Goal: Information Seeking & Learning: Learn about a topic

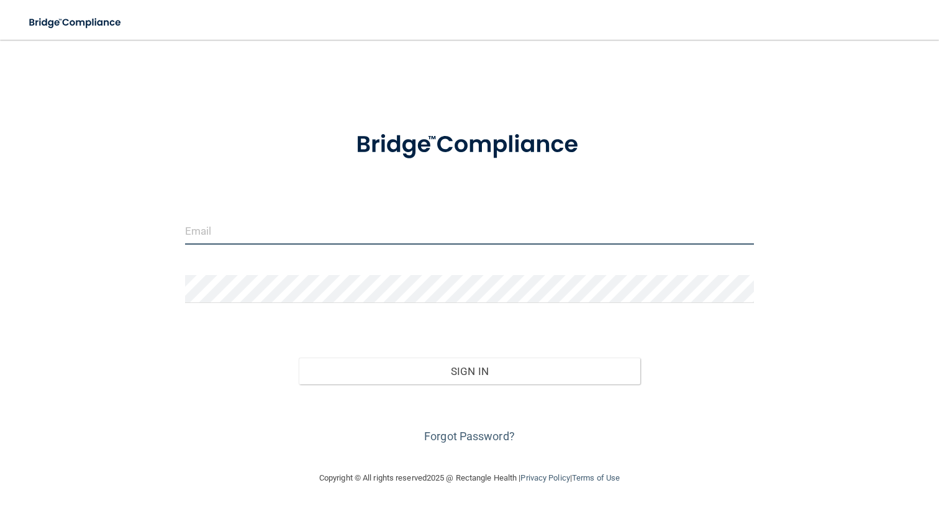
type input "[PERSON_NAME][EMAIL_ADDRESS][DOMAIN_NAME]"
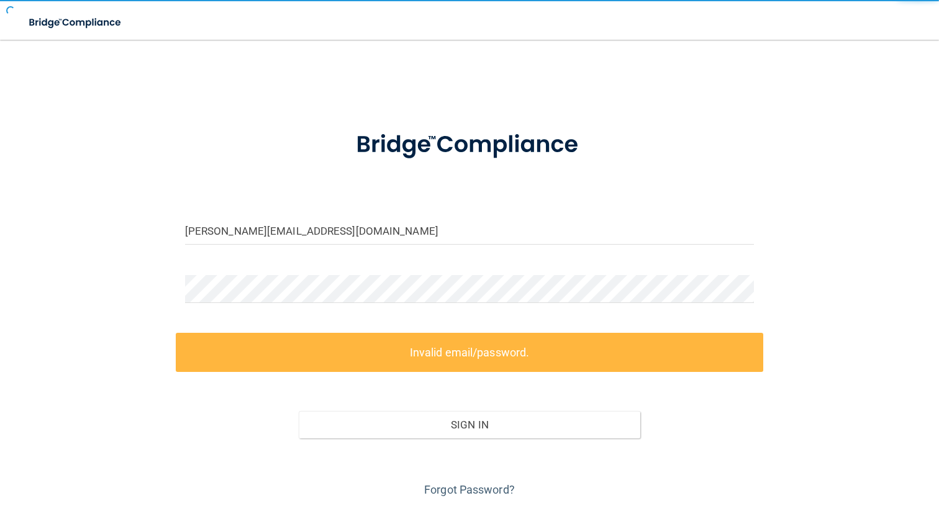
click at [435, 374] on div "Invalid email/password. You don't have permission to access that page. Sign In …" at bounding box center [470, 417] width 588 height 168
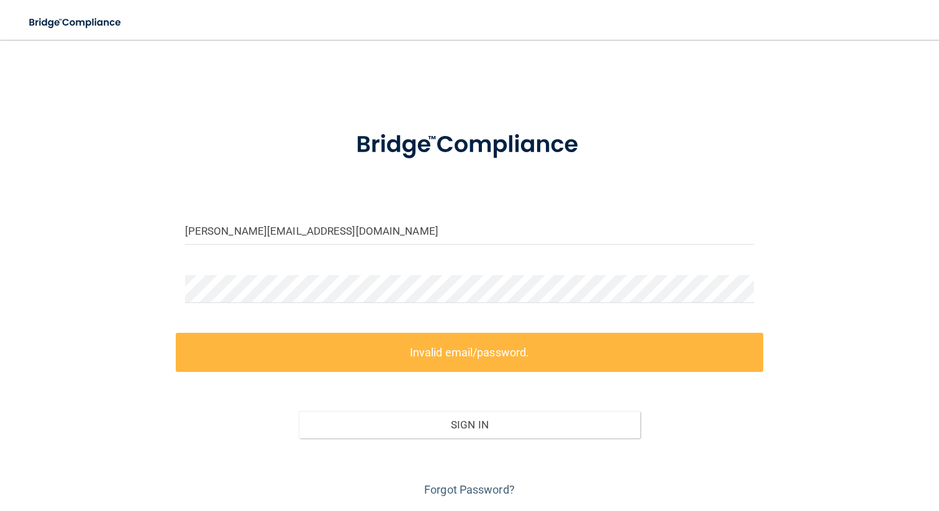
click at [422, 358] on label "Invalid email/password." at bounding box center [470, 352] width 588 height 39
click at [105, 281] on div "[PERSON_NAME][EMAIL_ADDRESS][DOMAIN_NAME] Invalid email/password. You don't hav…" at bounding box center [469, 276] width 889 height 448
click at [239, 346] on label "Invalid email/password." at bounding box center [470, 352] width 588 height 39
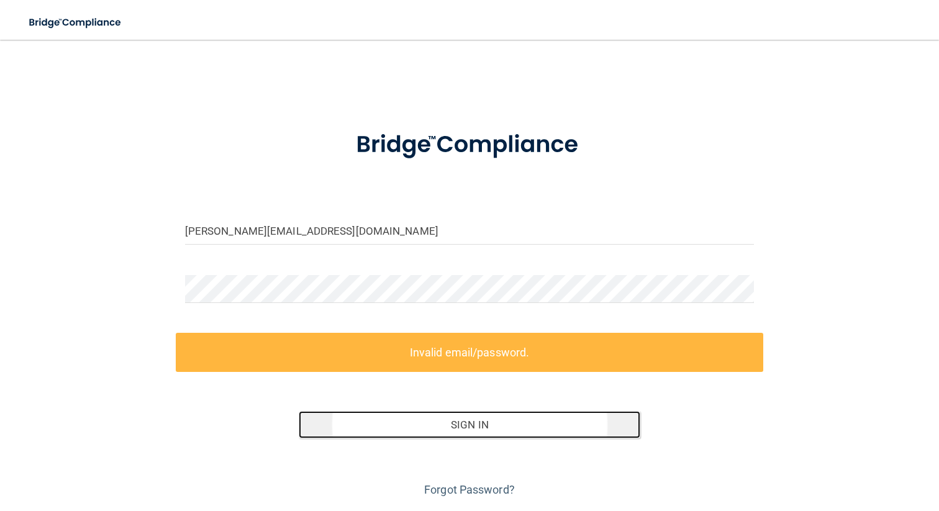
click at [450, 431] on button "Sign In" at bounding box center [469, 424] width 341 height 27
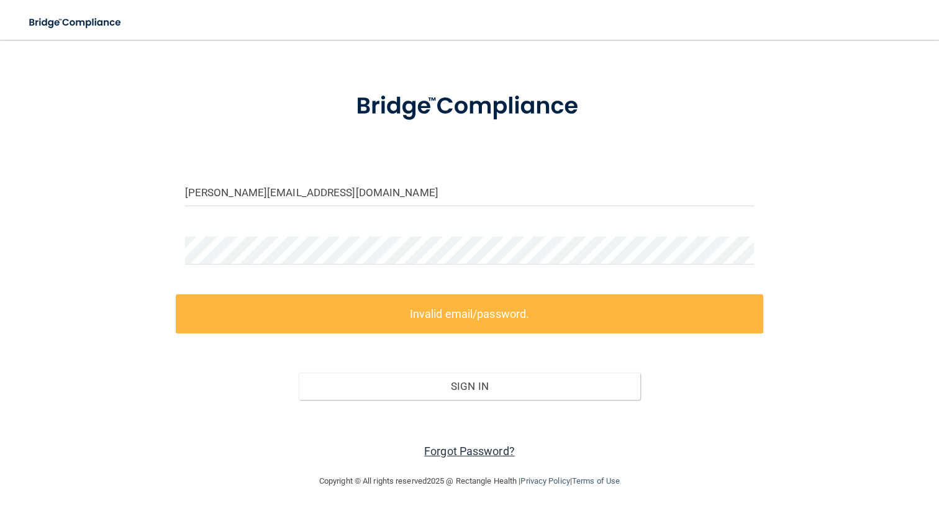
click at [484, 446] on link "Forgot Password?" at bounding box center [469, 450] width 91 height 13
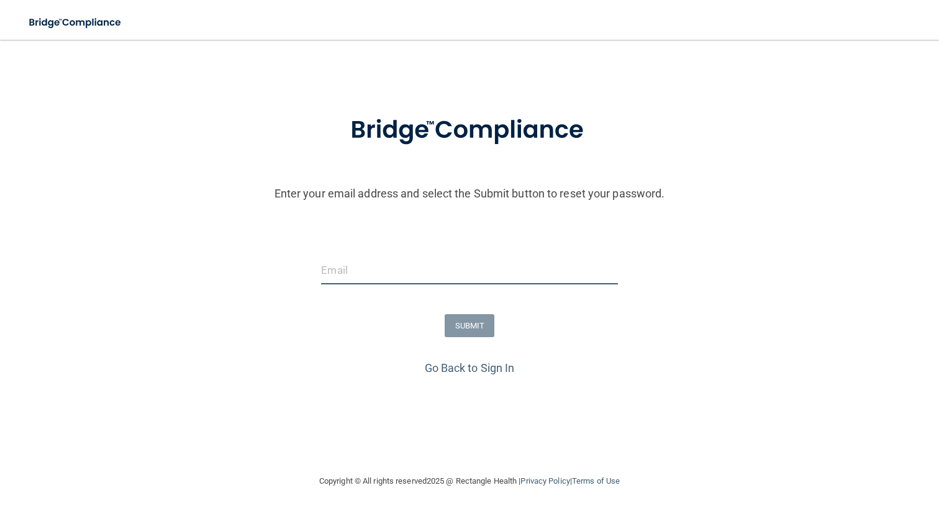
type input "[PERSON_NAME][EMAIL_ADDRESS][DOMAIN_NAME]"
click at [365, 271] on input "[PERSON_NAME][EMAIL_ADDRESS][DOMAIN_NAME]" at bounding box center [469, 270] width 296 height 28
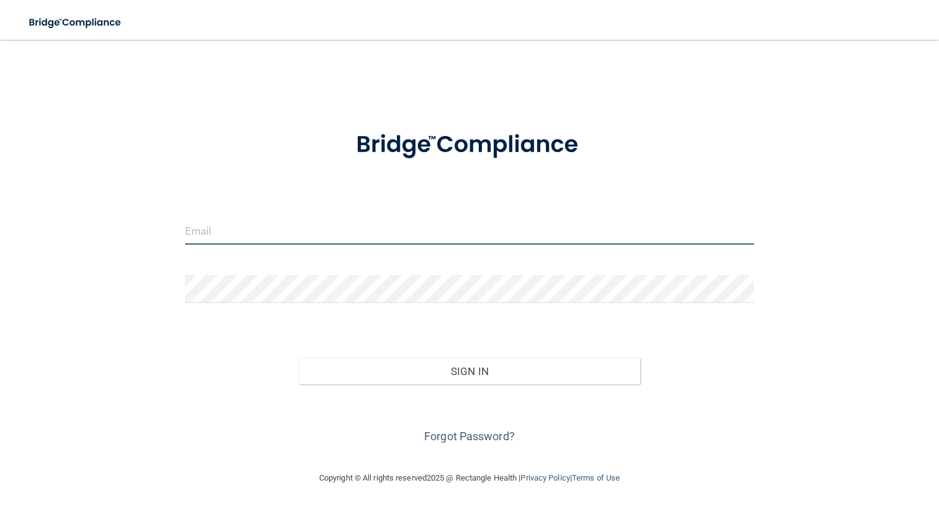
type input "[PERSON_NAME][EMAIL_ADDRESS][DOMAIN_NAME]"
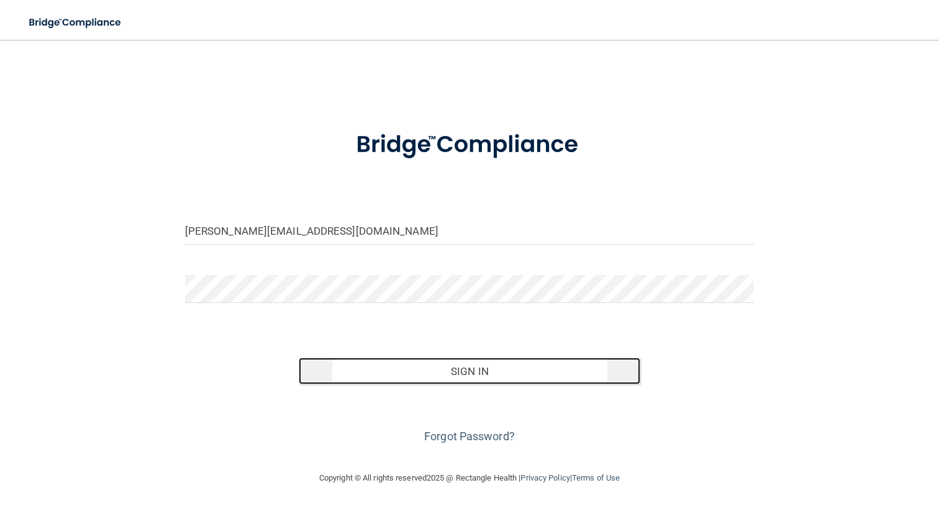
click at [430, 382] on button "Sign In" at bounding box center [469, 371] width 341 height 27
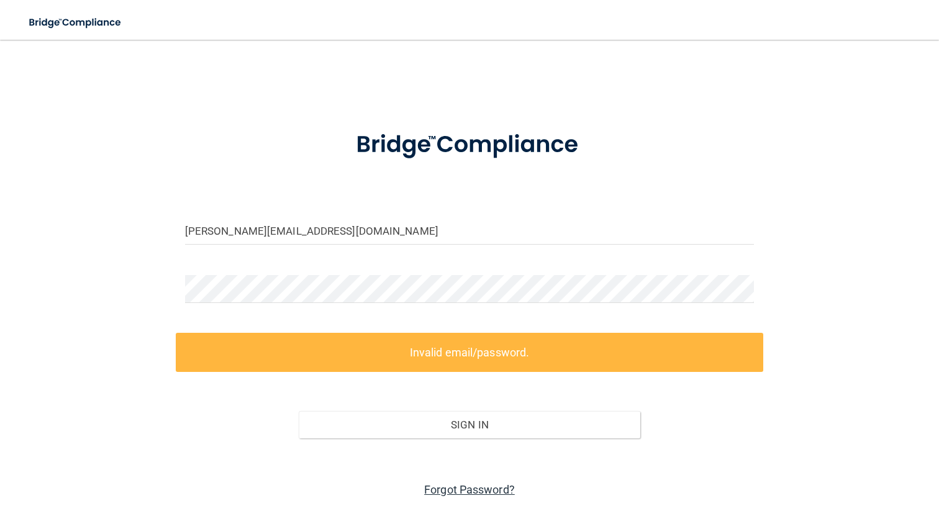
click at [467, 486] on link "Forgot Password?" at bounding box center [469, 489] width 91 height 13
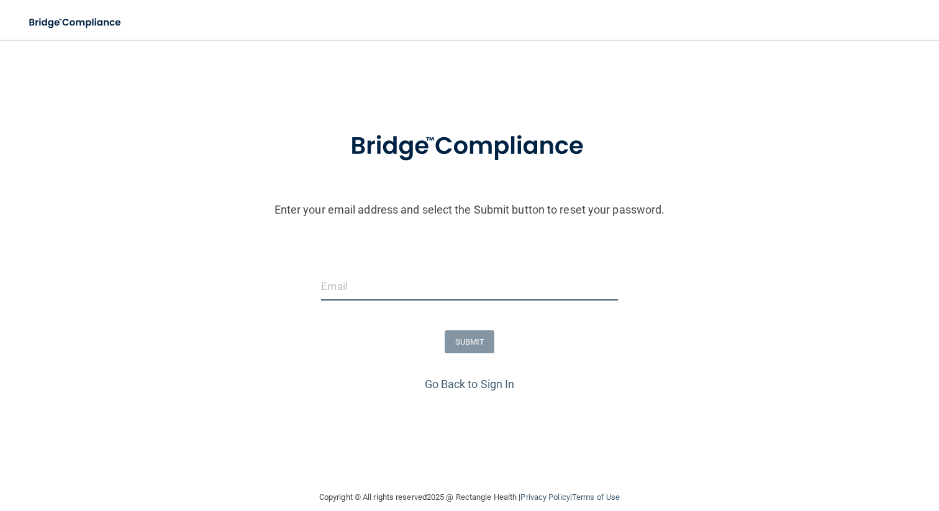
click at [343, 290] on input "email" at bounding box center [469, 286] width 296 height 28
type input "[PERSON_NAME][EMAIL_ADDRESS][DOMAIN_NAME]"
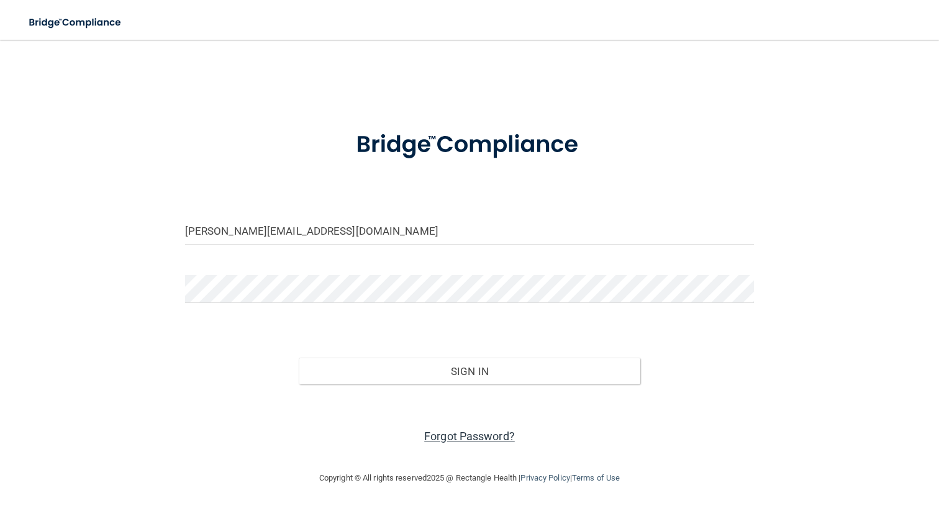
click at [461, 437] on link "Forgot Password?" at bounding box center [469, 436] width 91 height 13
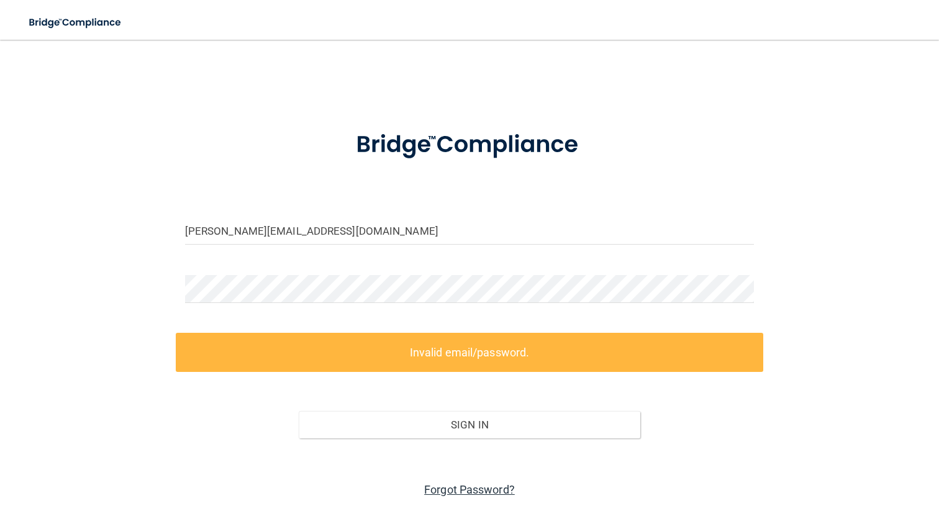
click at [464, 489] on link "Forgot Password?" at bounding box center [469, 489] width 91 height 13
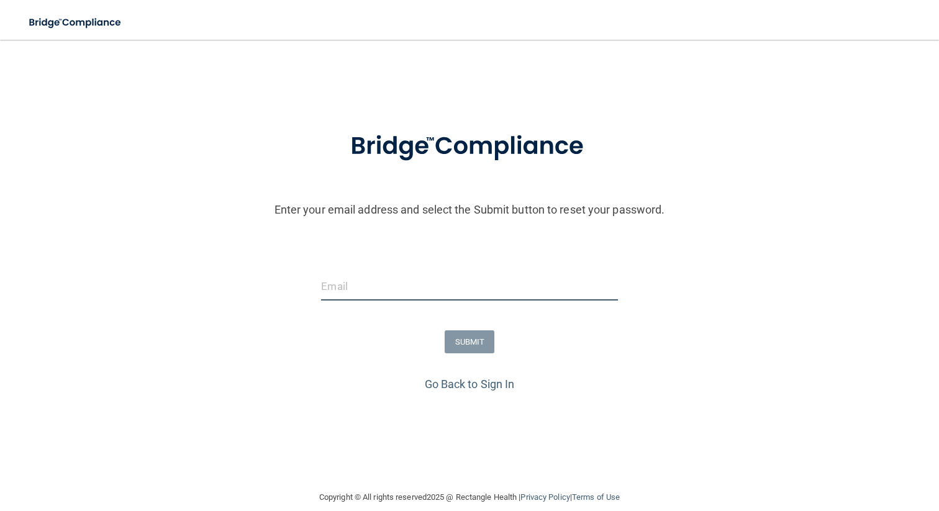
type input "[PERSON_NAME][EMAIL_ADDRESS][DOMAIN_NAME]"
click at [358, 290] on input "[PERSON_NAME][EMAIL_ADDRESS][DOMAIN_NAME]" at bounding box center [469, 286] width 296 height 28
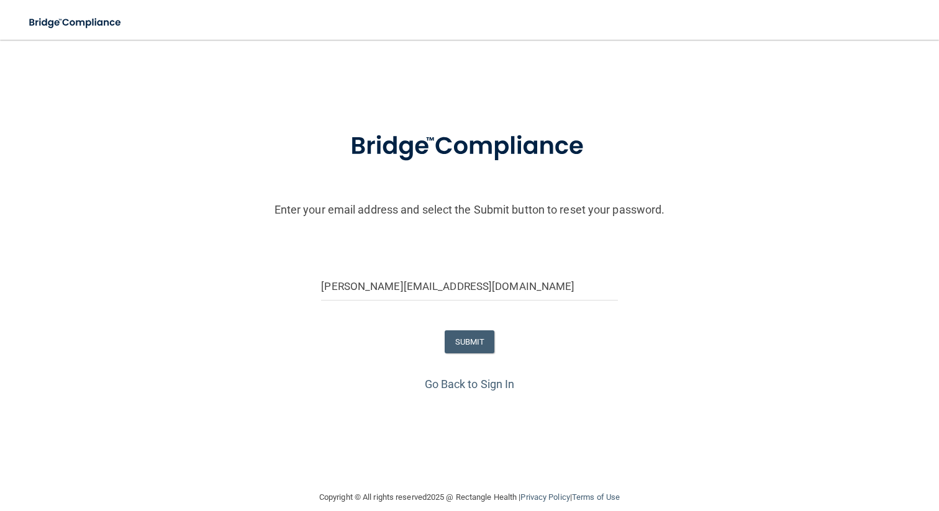
click at [353, 250] on form "Enter your email address and select the Submit button to reset your password. a…" at bounding box center [469, 243] width 926 height 259
click at [471, 342] on button "SUBMIT" at bounding box center [469, 341] width 50 height 23
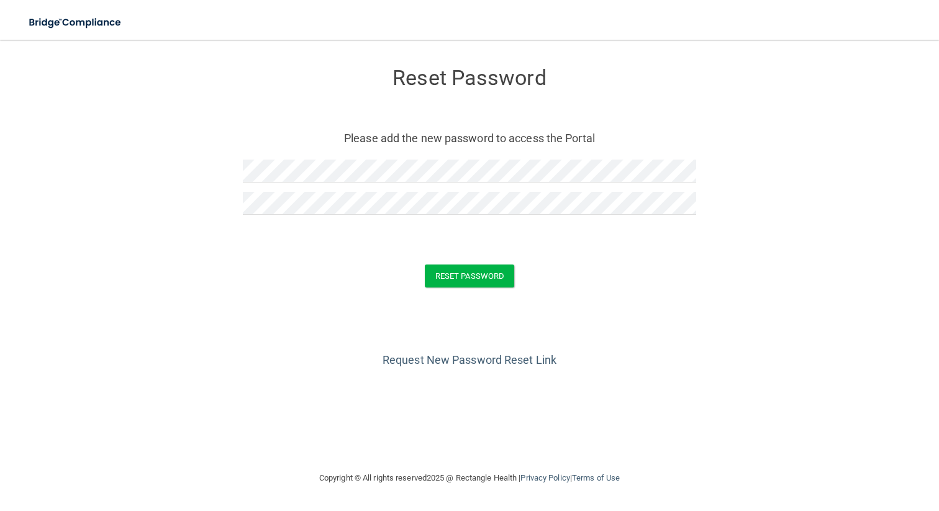
click at [678, 359] on div "Request New Password Reset Link" at bounding box center [469, 339] width 889 height 62
click at [498, 273] on button "Reset Password" at bounding box center [469, 275] width 89 height 23
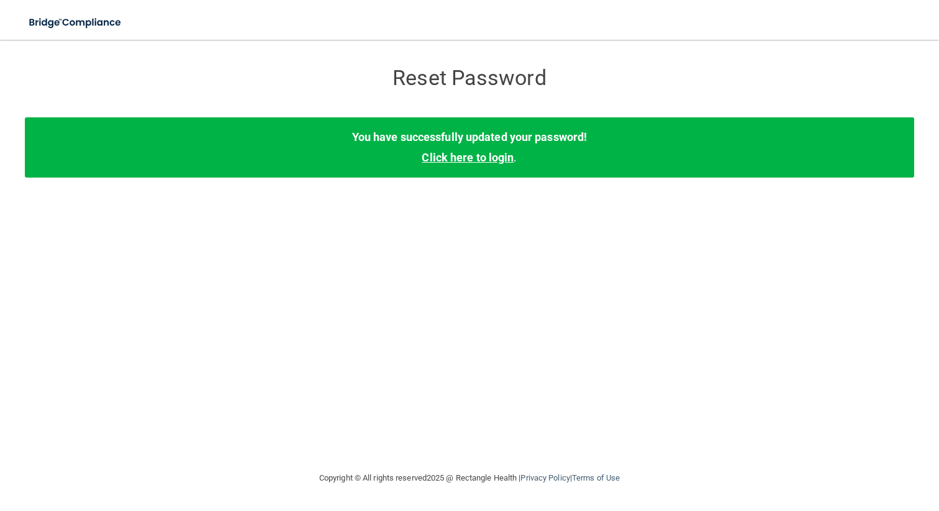
click at [474, 161] on link "Click here to login" at bounding box center [467, 157] width 92 height 13
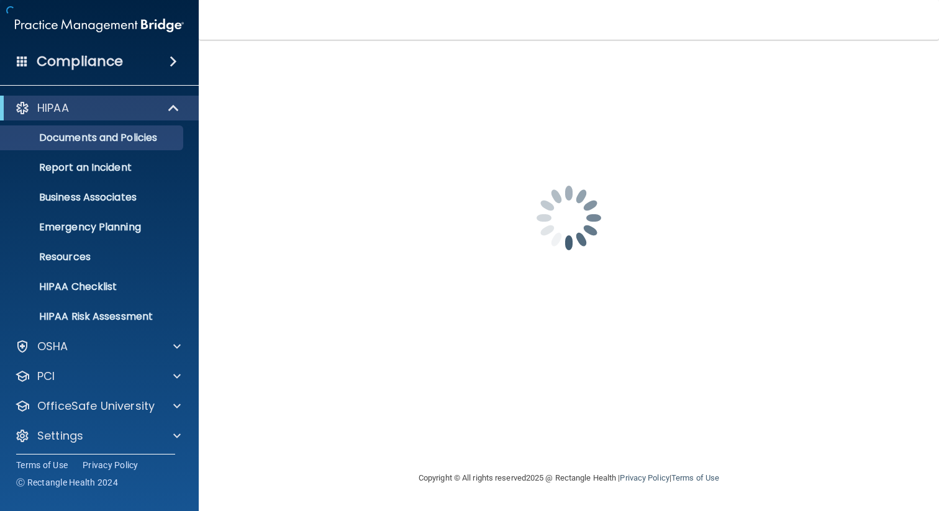
click at [457, 381] on div "[PERSON_NAME][EMAIL_ADDRESS][DOMAIN_NAME] Invalid email/password. You don't hav…" at bounding box center [568, 255] width 690 height 406
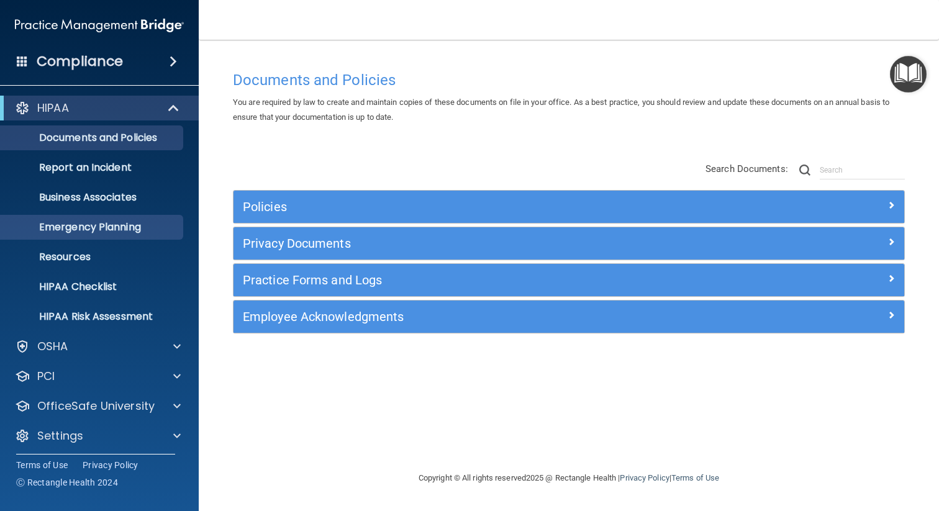
scroll to position [4, 0]
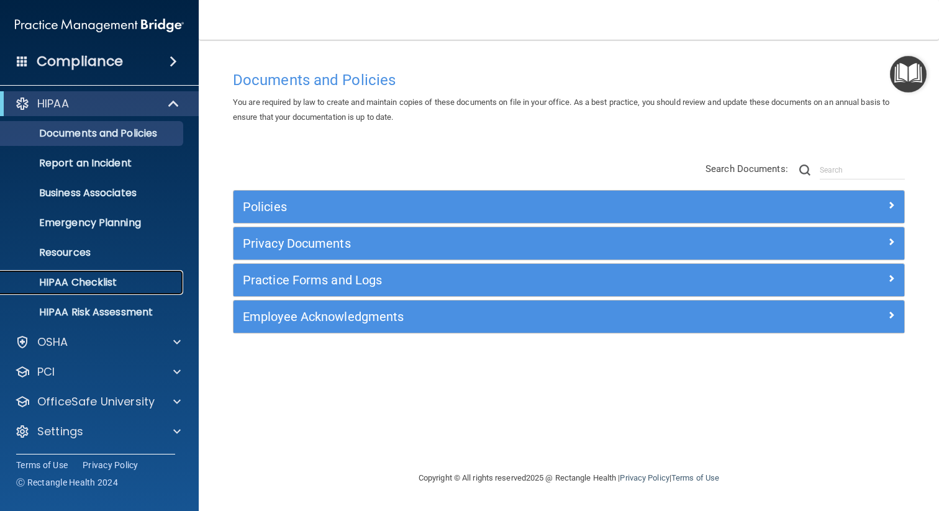
click at [93, 282] on p "HIPAA Checklist" at bounding box center [92, 282] width 169 height 12
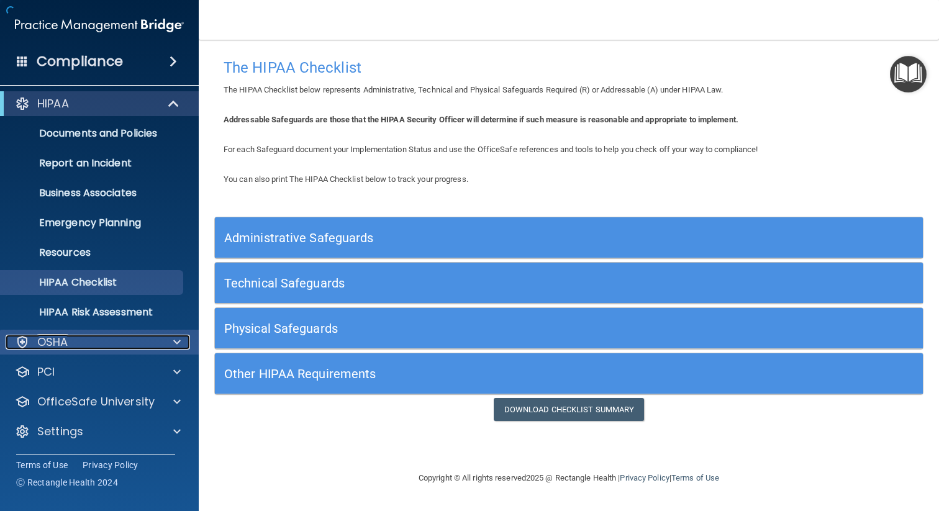
click at [69, 336] on div "OSHA" at bounding box center [83, 342] width 154 height 15
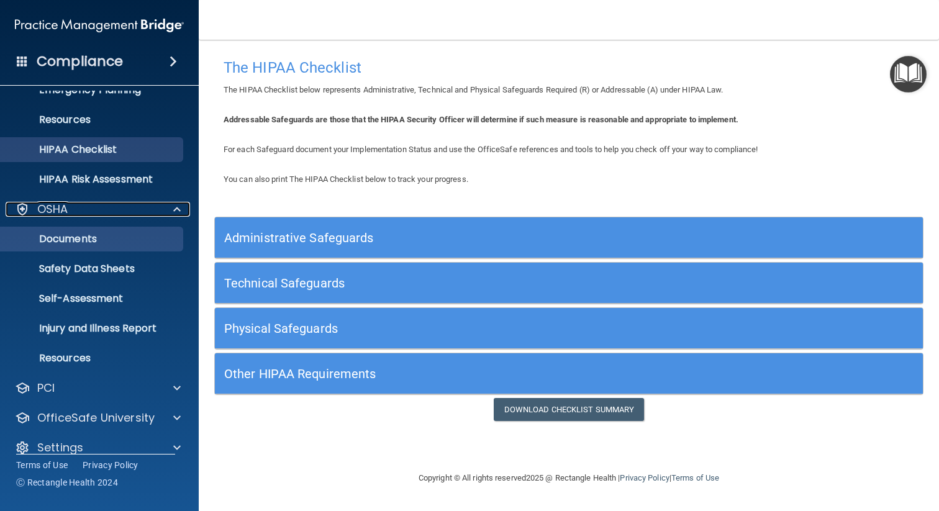
scroll to position [153, 0]
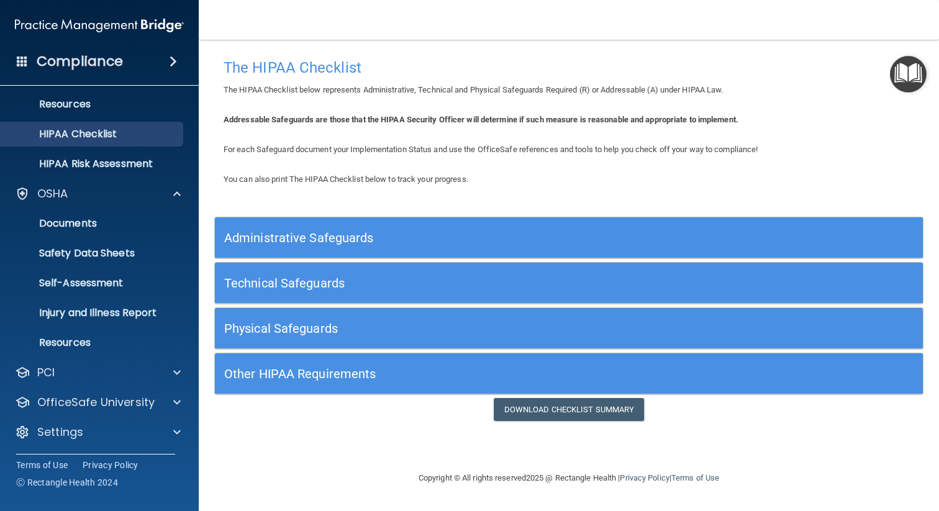
click at [88, 386] on div "HIPAA Documents and Policies Report an Incident Business Associates Emergency P…" at bounding box center [99, 196] width 199 height 516
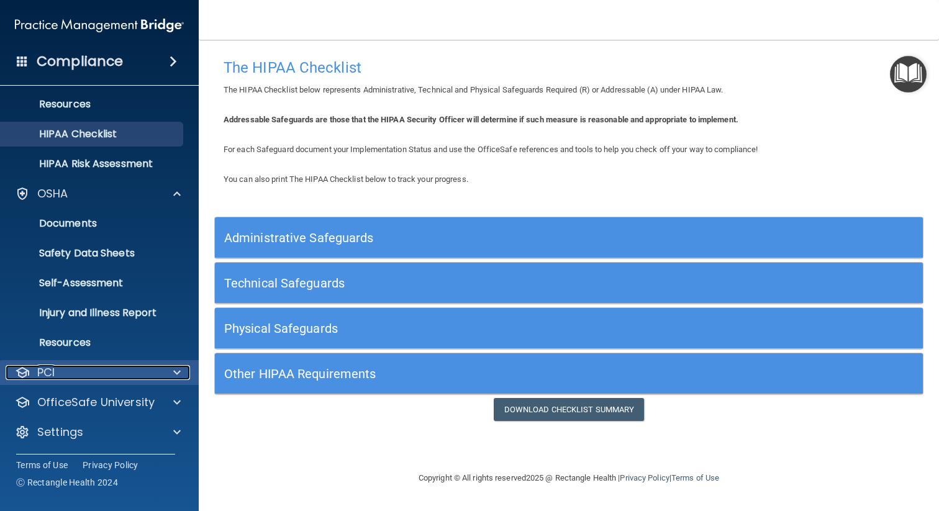
click at [81, 367] on div "PCI" at bounding box center [83, 372] width 154 height 15
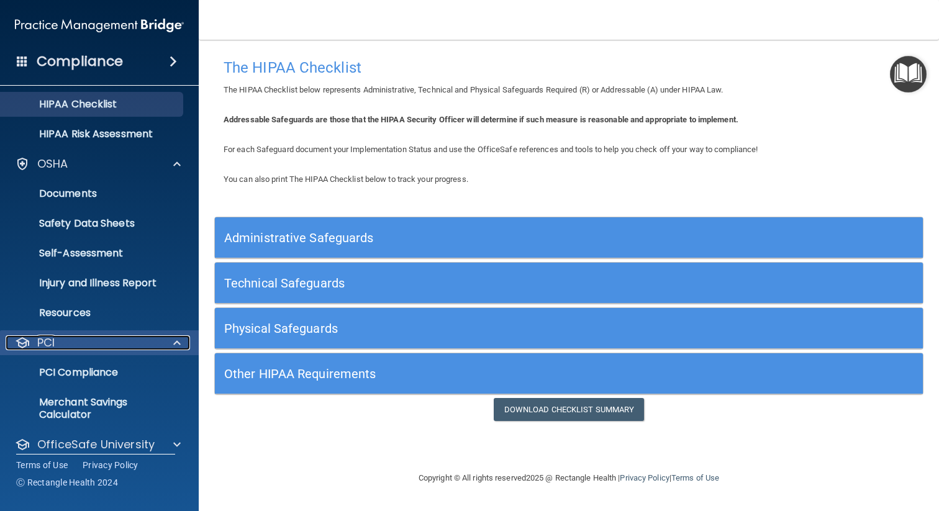
scroll to position [225, 0]
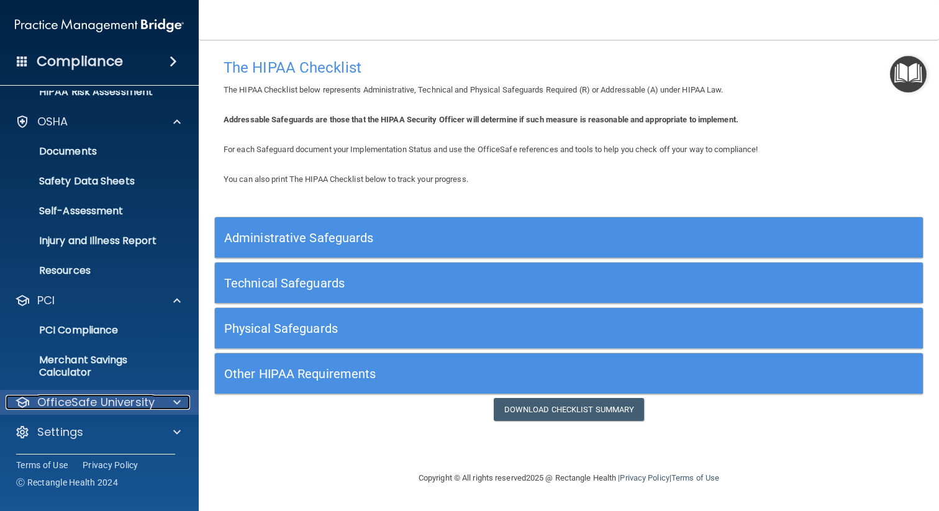
click at [89, 398] on p "OfficeSafe University" at bounding box center [95, 402] width 117 height 15
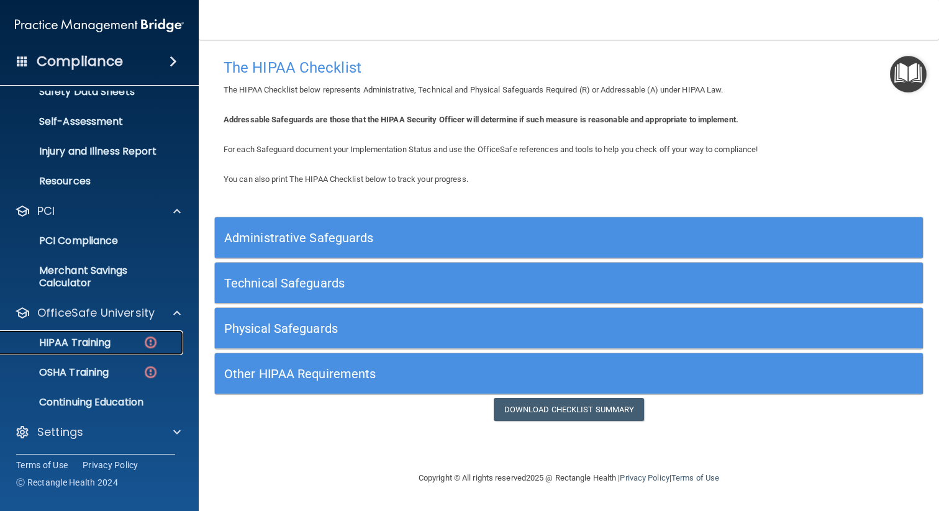
click at [92, 340] on p "HIPAA Training" at bounding box center [59, 342] width 102 height 12
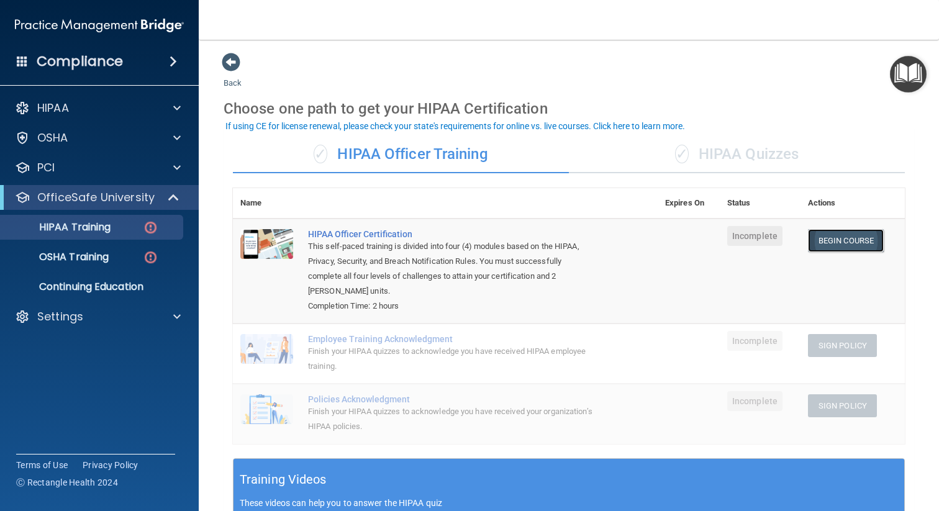
click at [826, 238] on link "Begin Course" at bounding box center [846, 240] width 76 height 23
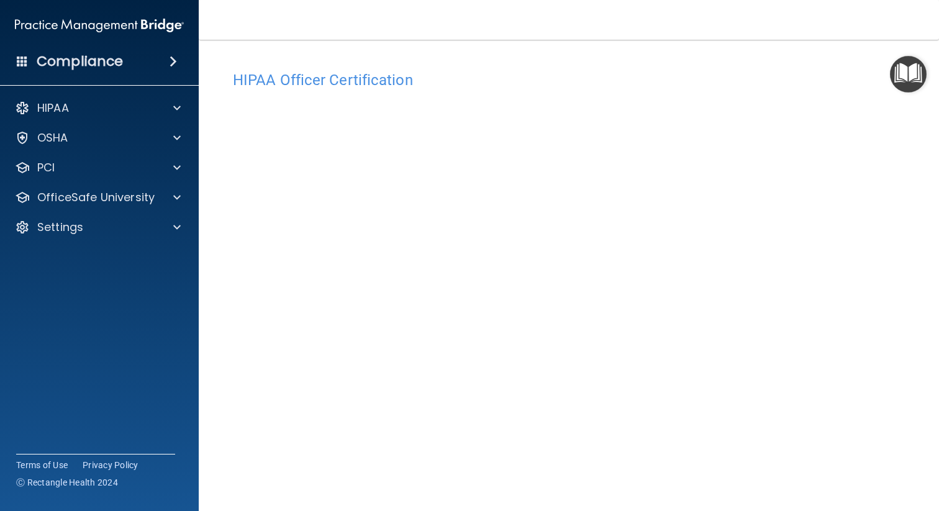
scroll to position [42, 0]
